Goal: Book appointment/travel/reservation

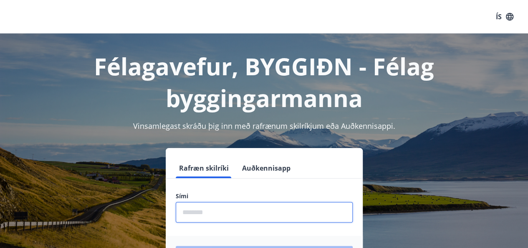
click at [195, 213] on input "phone" at bounding box center [264, 212] width 177 height 20
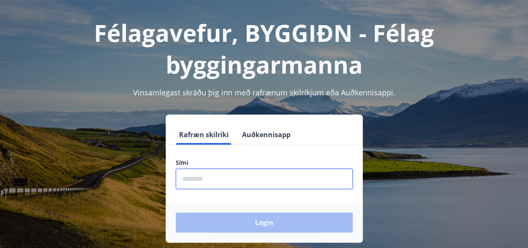
scroll to position [100, 0]
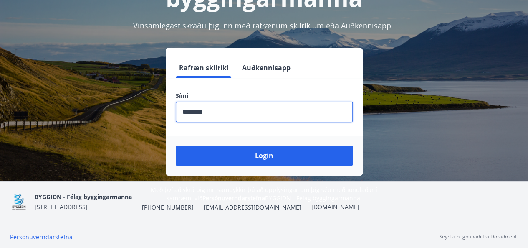
type input "********"
click at [176, 145] on button "Login" at bounding box center [264, 155] width 177 height 20
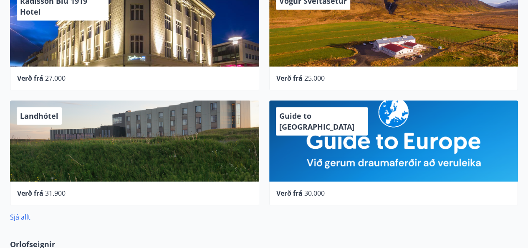
scroll to position [7, 0]
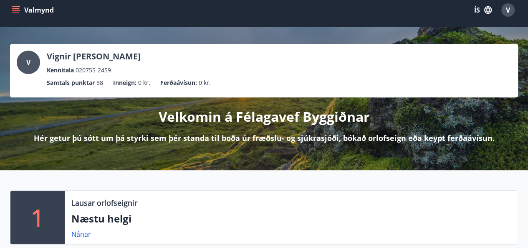
click at [10, 9] on button "Valmynd" at bounding box center [33, 10] width 47 height 15
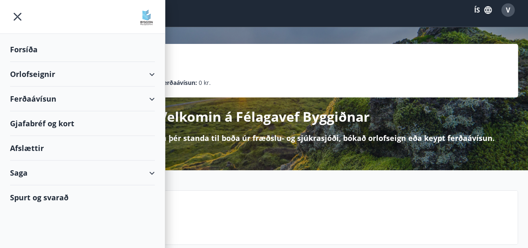
click at [35, 71] on div "Orlofseignir" at bounding box center [82, 74] width 145 height 25
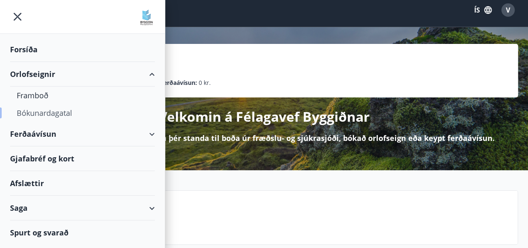
click at [36, 112] on div "Bókunardagatal" at bounding box center [83, 113] width 132 height 18
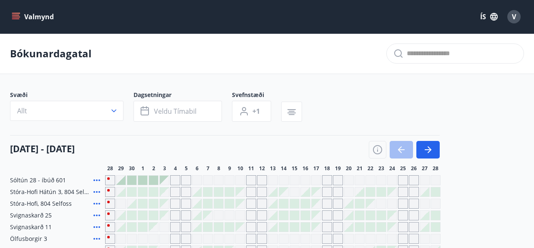
click at [466, 228] on div "Sóltún 28 - íbúð 601 Stóra-[GEOGRAPHIC_DATA] 3, 804 Selfoss Stóra-[GEOGRAPHIC_D…" at bounding box center [267, 238] width 514 height 127
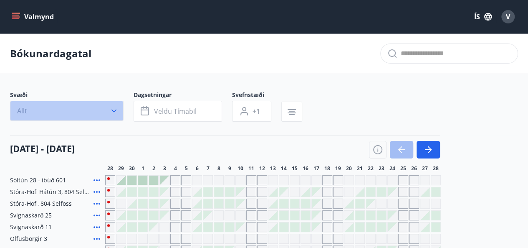
click at [114, 112] on icon "button" at bounding box center [114, 110] width 8 height 8
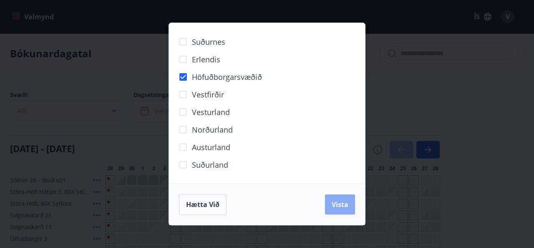
click at [340, 204] on span "Vista" at bounding box center [340, 204] width 17 height 9
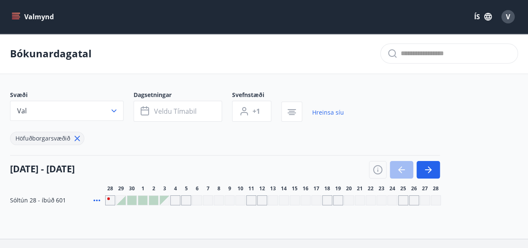
click at [165, 202] on div "Gráir dagar eru ekki bókanlegir" at bounding box center [164, 199] width 9 height 9
click at [183, 200] on div "Gráir dagar eru ekki bókanlegir" at bounding box center [186, 200] width 10 height 10
click at [291, 195] on div "Gráir dagar eru ekki bókanlegir" at bounding box center [295, 200] width 10 height 10
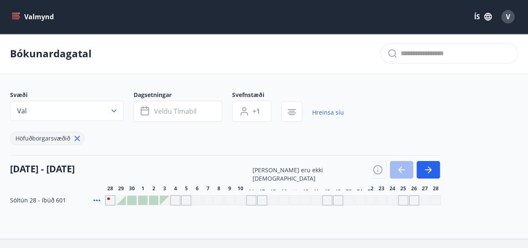
click at [396, 201] on div "Gráir dagar eru ekki bókanlegir" at bounding box center [393, 200] width 10 height 10
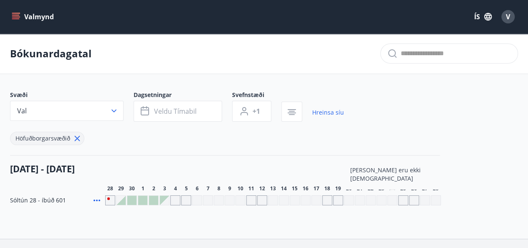
click at [302, 173] on div "[DATE] - [DATE]" at bounding box center [225, 166] width 430 height 23
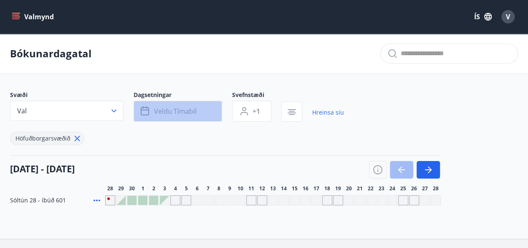
click at [150, 110] on button "Veldu tímabil" at bounding box center [178, 111] width 89 height 21
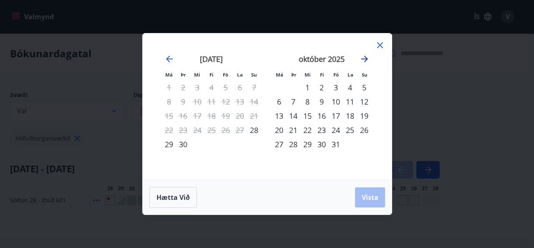
click at [361, 63] on icon "Move forward to switch to the next month." at bounding box center [365, 59] width 10 height 10
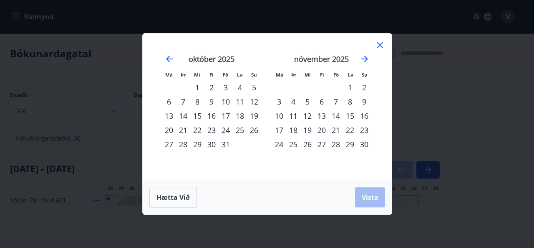
click at [352, 90] on div "1" at bounding box center [350, 87] width 14 height 14
click at [360, 144] on div "30" at bounding box center [364, 144] width 14 height 14
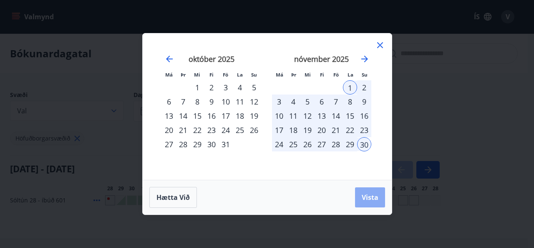
click at [371, 202] on button "Vista" at bounding box center [370, 197] width 30 height 20
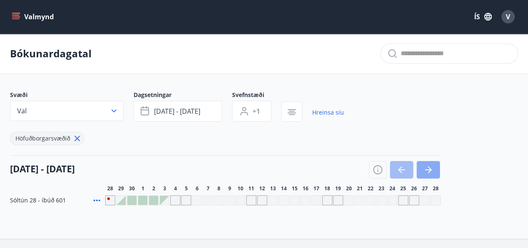
click at [436, 174] on button "button" at bounding box center [428, 170] width 23 height 18
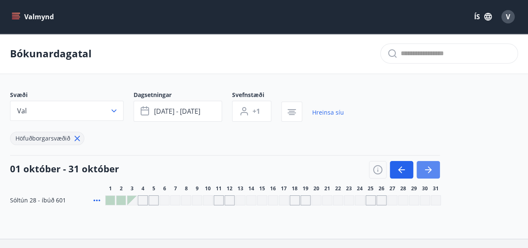
click at [436, 174] on button "button" at bounding box center [428, 170] width 23 height 18
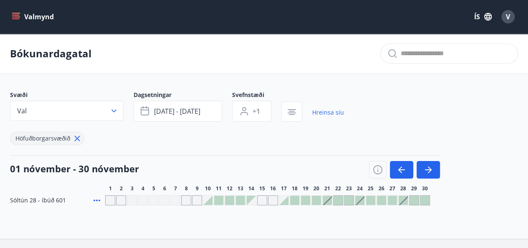
click at [277, 192] on div "Svæði Val Dagsetningar [DATE] - [DATE] Svefnstæði +1 Hreinsa síu Höfuðborgarsvæ…" at bounding box center [264, 148] width 508 height 114
click at [428, 170] on icon "button" at bounding box center [428, 170] width 10 height 10
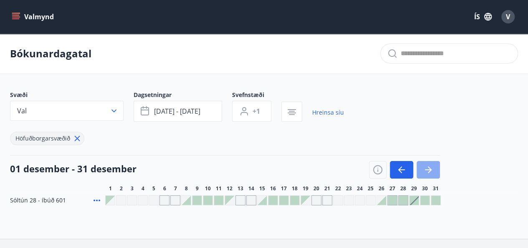
click at [428, 170] on icon "button" at bounding box center [428, 170] width 10 height 10
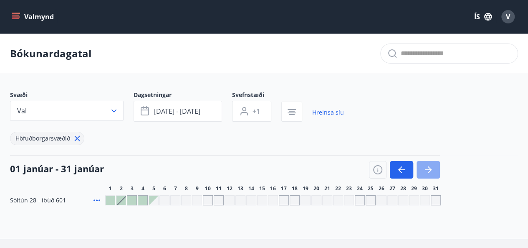
click at [428, 170] on icon "button" at bounding box center [428, 170] width 10 height 10
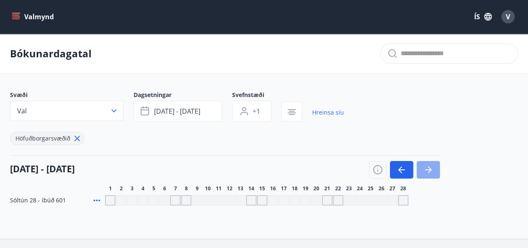
click at [428, 170] on icon "button" at bounding box center [428, 170] width 10 height 10
